Goal: Task Accomplishment & Management: Complete application form

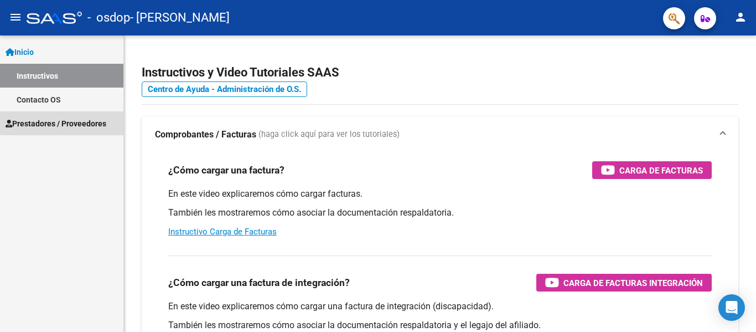
click at [37, 123] on span "Prestadores / Proveedores" at bounding box center [56, 123] width 101 height 12
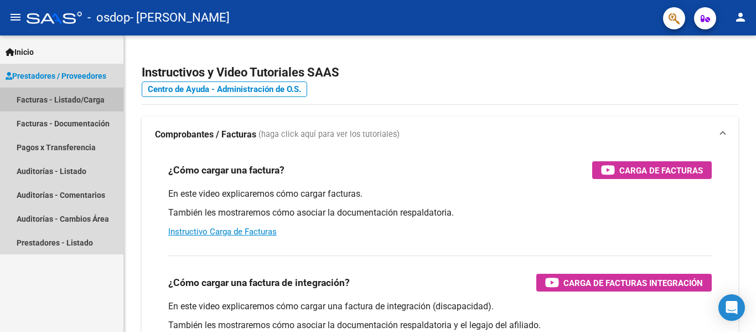
click at [41, 100] on link "Facturas - Listado/Carga" at bounding box center [61, 100] width 123 height 24
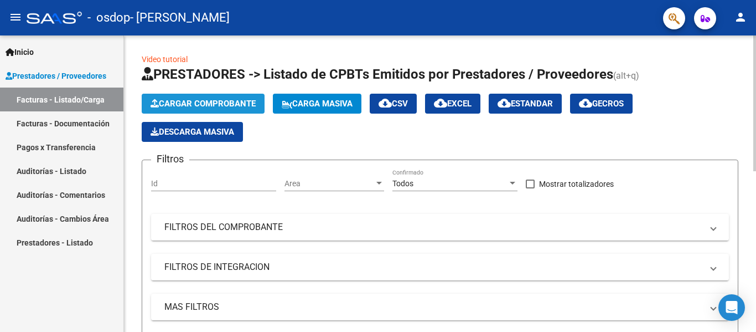
click at [205, 105] on span "Cargar Comprobante" at bounding box center [203, 104] width 105 height 10
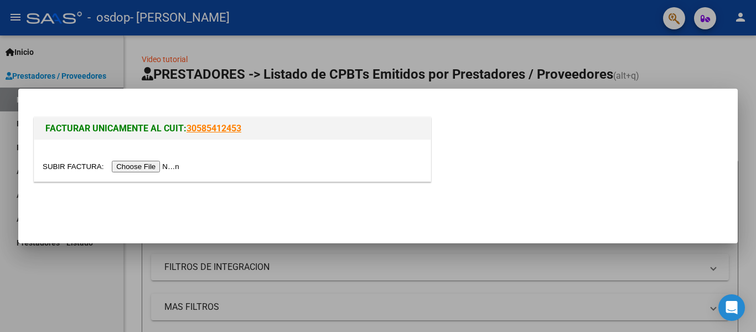
click at [568, 237] on mat-dialog-container "FACTURAR UNICAMENTE AL CUIT: 30585412453" at bounding box center [378, 166] width 720 height 155
click at [532, 302] on div at bounding box center [378, 166] width 756 height 332
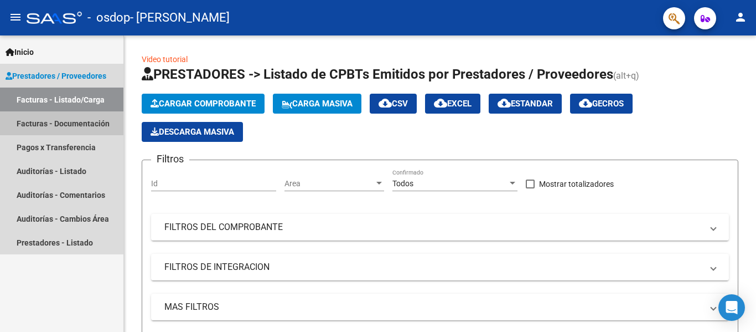
click at [46, 123] on link "Facturas - Documentación" at bounding box center [61, 123] width 123 height 24
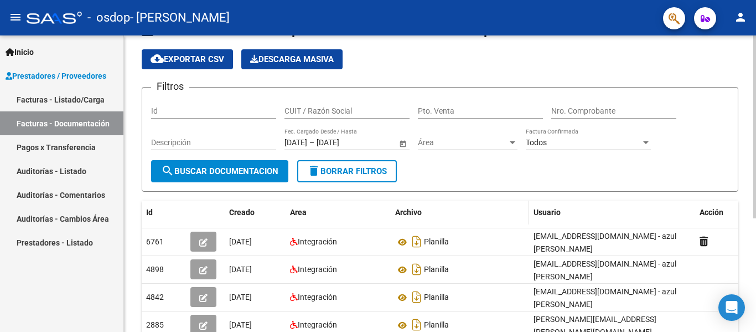
scroll to position [55, 0]
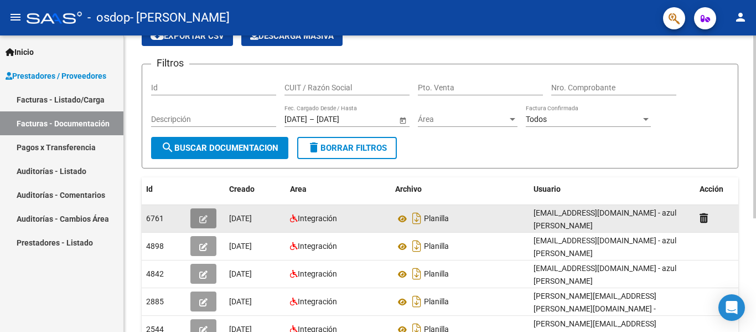
click at [202, 219] on icon "button" at bounding box center [203, 219] width 8 height 8
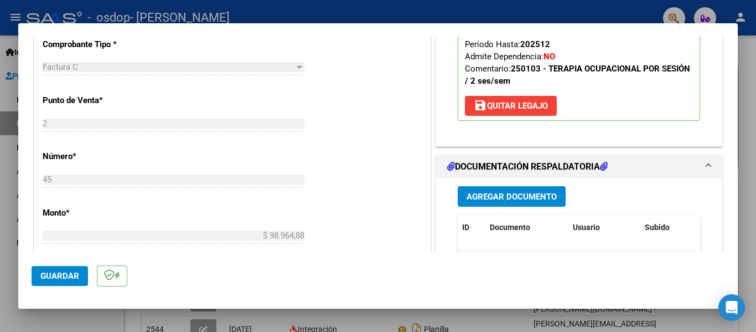
scroll to position [443, 0]
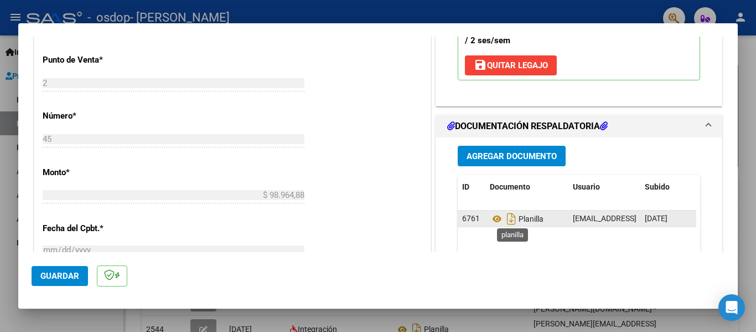
click at [521, 217] on span "Planilla" at bounding box center [517, 218] width 54 height 9
click at [508, 220] on icon "Descargar documento" at bounding box center [512, 219] width 14 height 18
click at [509, 157] on span "Agregar Documento" at bounding box center [512, 156] width 90 height 10
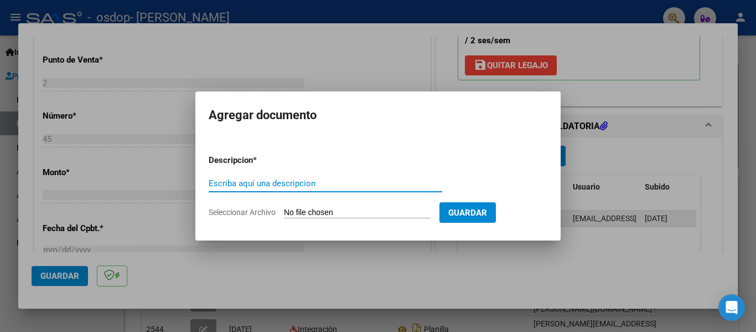
click at [253, 184] on input "Escriba aquí una descripcion" at bounding box center [326, 183] width 234 height 10
type input "adjunto planilla correcta"
click at [322, 213] on input "Seleccionar Archivo" at bounding box center [357, 213] width 147 height 11
type input "C:\fakepath\planilla.pdf"
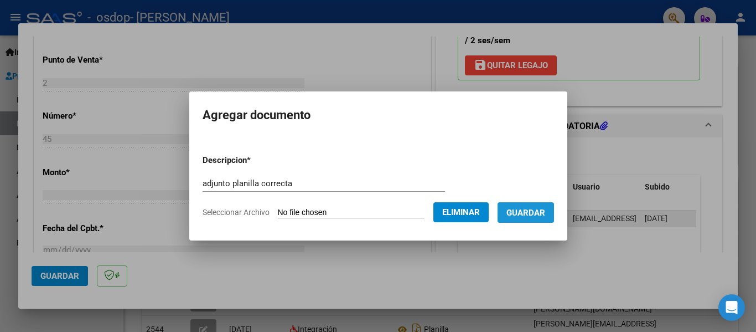
click at [535, 216] on span "Guardar" at bounding box center [526, 213] width 39 height 10
